Goal: Information Seeking & Learning: Stay updated

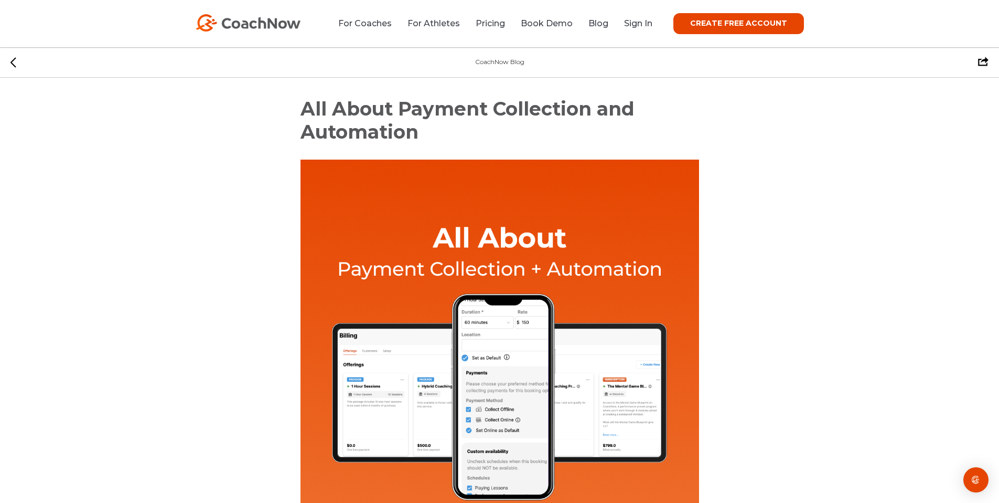
click at [12, 66] on icon at bounding box center [13, 62] width 6 height 10
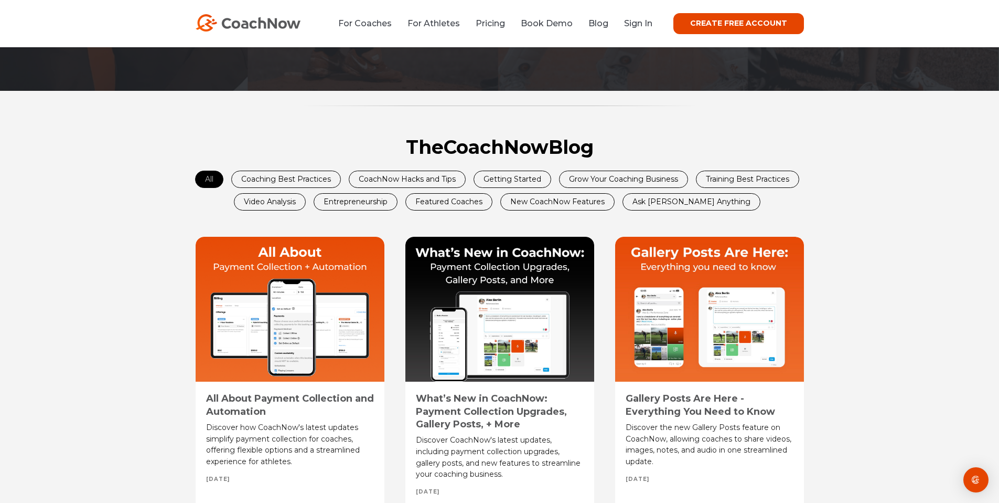
scroll to position [417, 0]
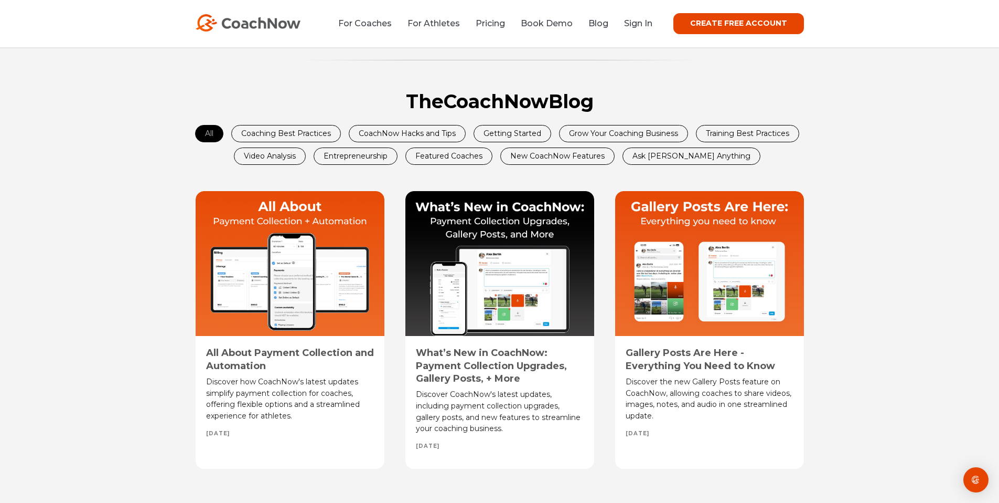
click at [520, 268] on div at bounding box center [499, 263] width 189 height 145
click at [477, 379] on link "What’s New in CoachNow: Payment Collection Upgrades, Gallery Posts, + More" at bounding box center [491, 365] width 151 height 37
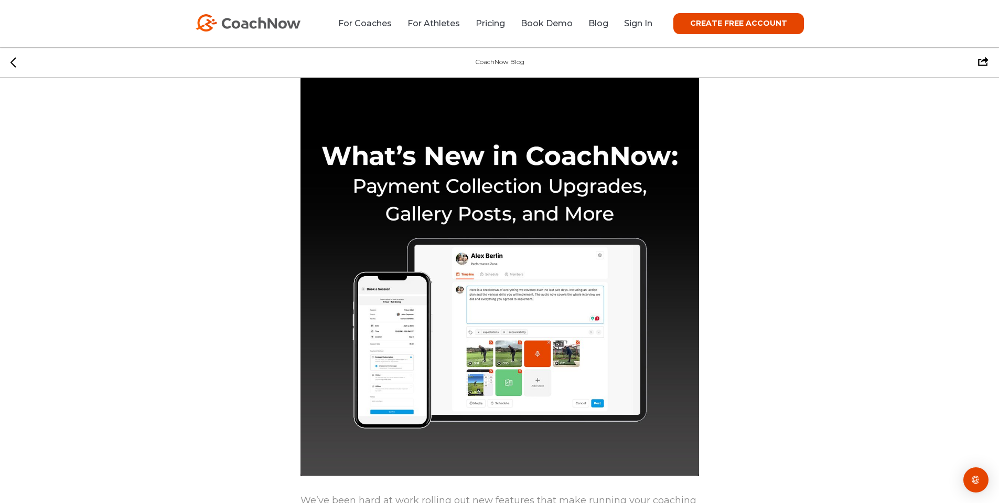
scroll to position [70, 0]
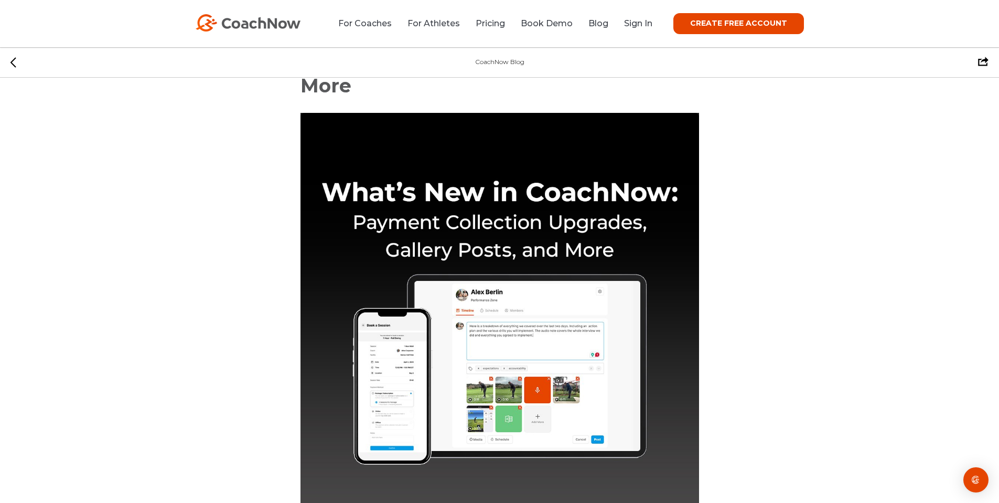
click at [3, 62] on div "CoachNow Blog Facebook Twitter" at bounding box center [499, 62] width 999 height 30
click at [9, 62] on div "CoachNow Blog Facebook Twitter" at bounding box center [499, 62] width 999 height 30
click at [14, 59] on icon at bounding box center [13, 62] width 6 height 10
